Goal: Transaction & Acquisition: Purchase product/service

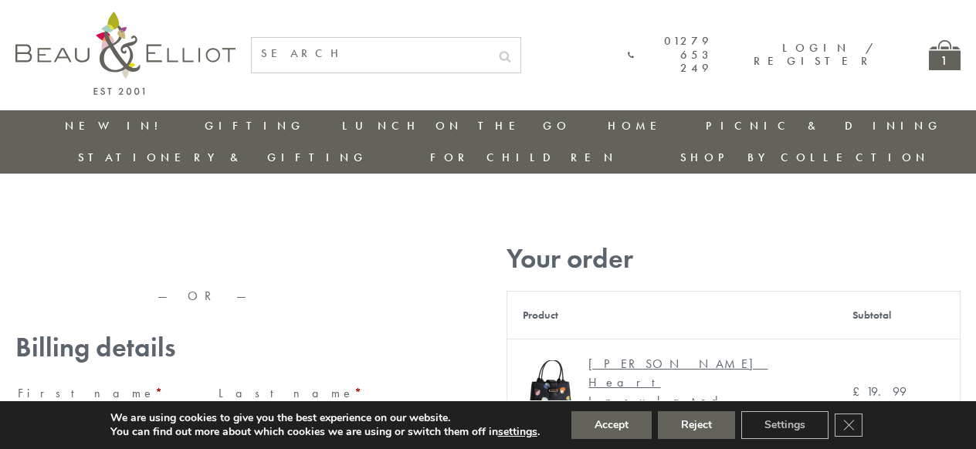
type input "[EMAIL_ADDRESS][DOMAIN_NAME]"
type input "[PERSON_NAME]"
type input "23, [GEOGRAPHIC_DATA], [GEOGRAPHIC_DATA]"
type input "[GEOGRAPHIC_DATA]"
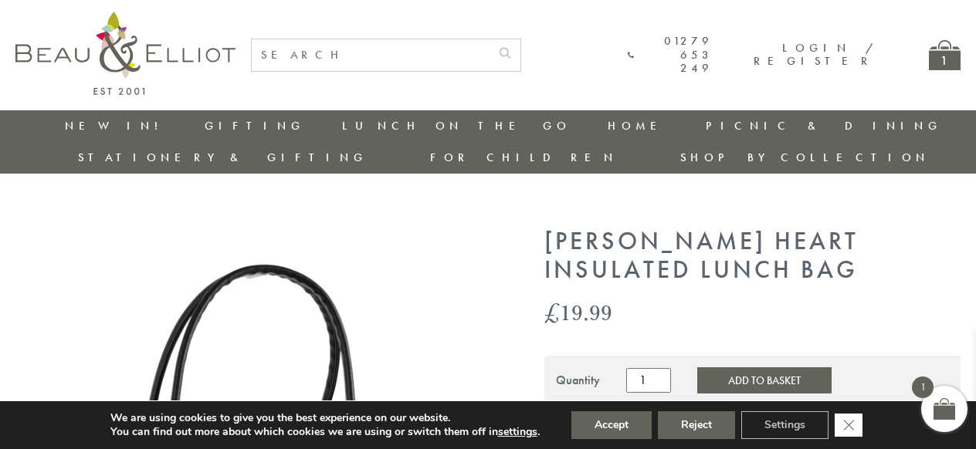
click at [850, 425] on icon "Close GDPR Cookie Banner" at bounding box center [849, 424] width 28 height 23
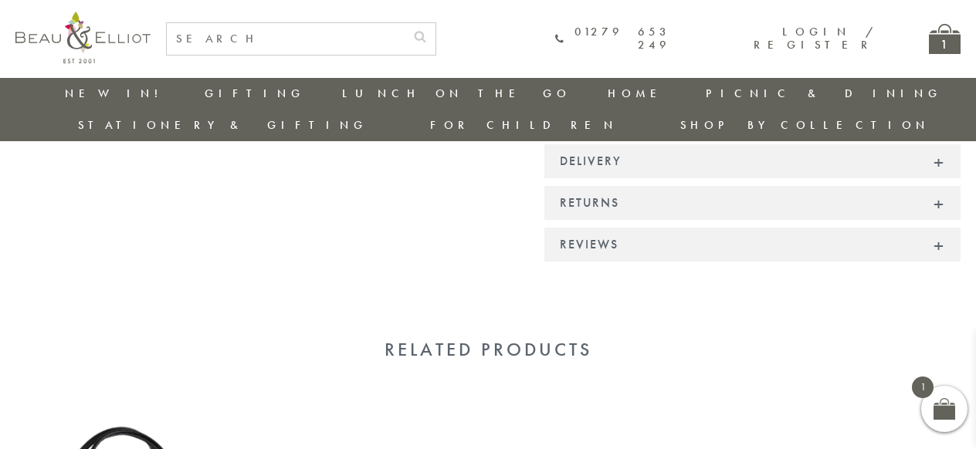
scroll to position [1422, 0]
